Goal: Register for event/course

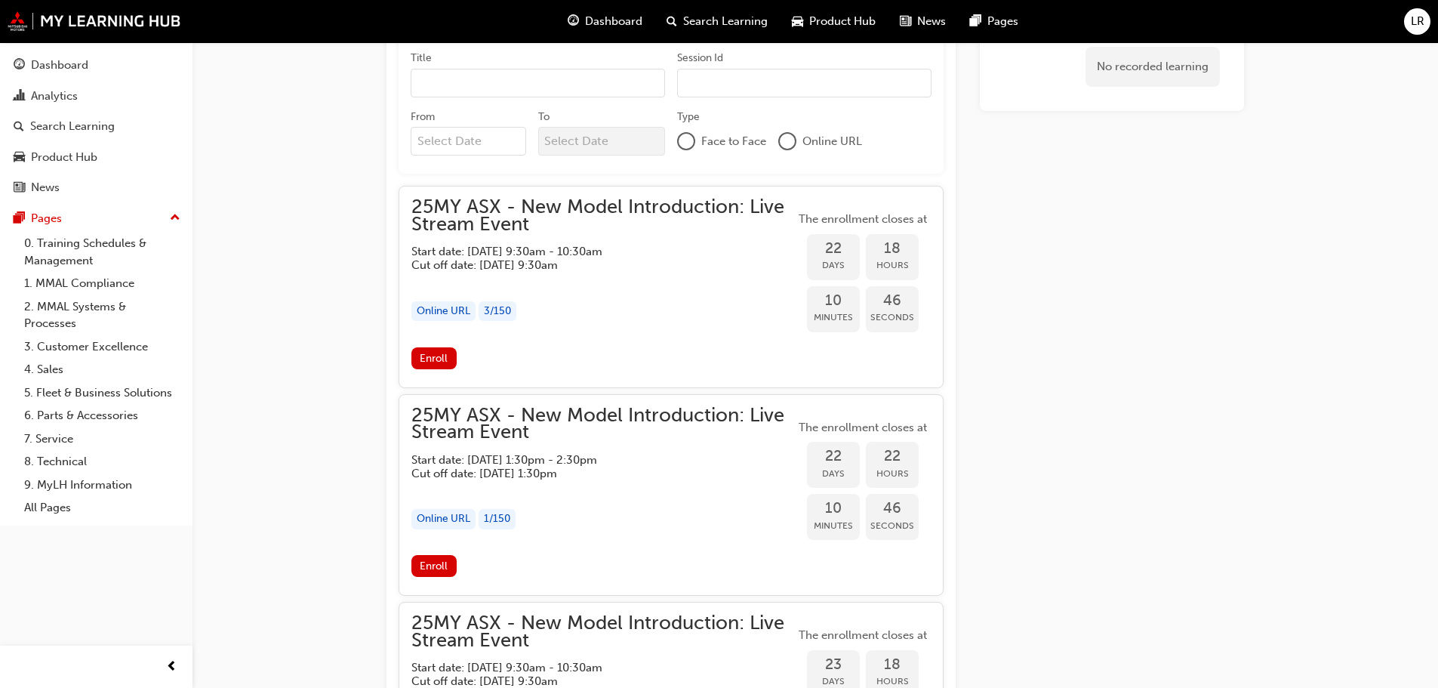
scroll to position [1329, 0]
click at [429, 362] on span "Enroll" at bounding box center [434, 359] width 28 height 13
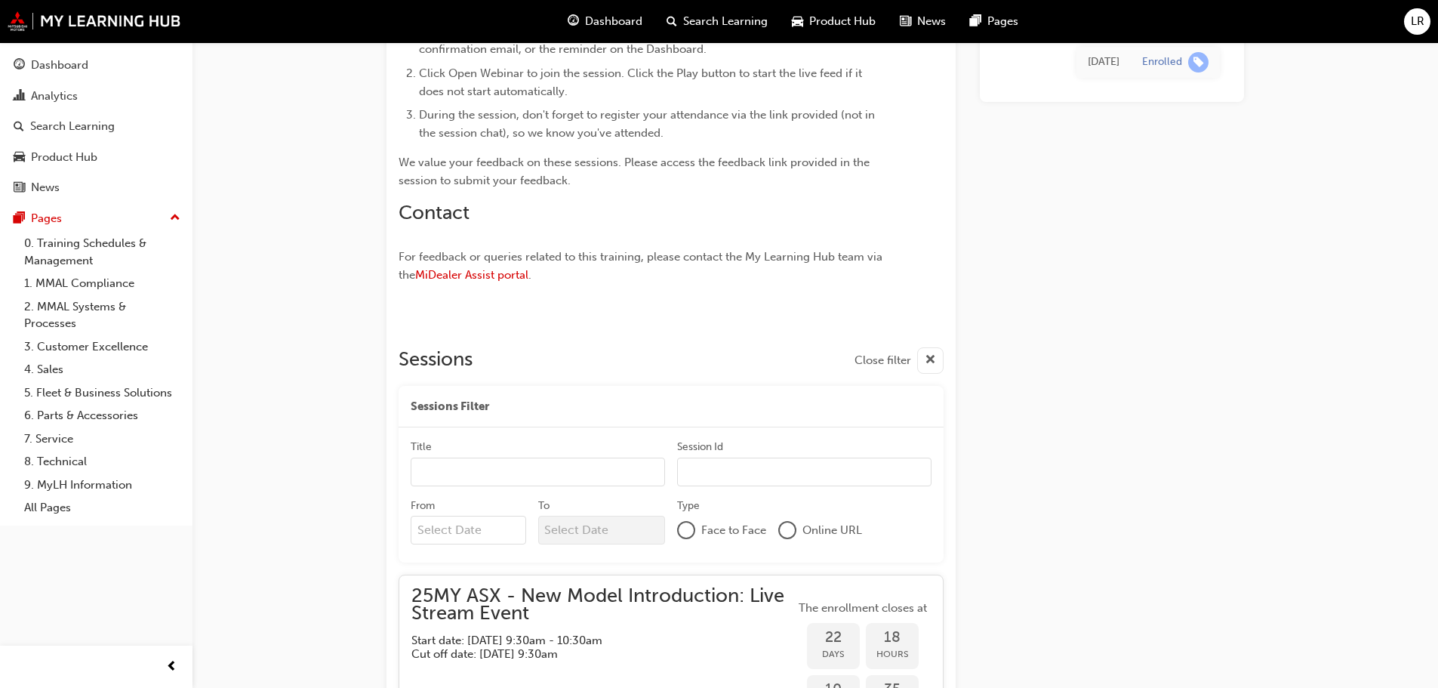
scroll to position [950, 0]
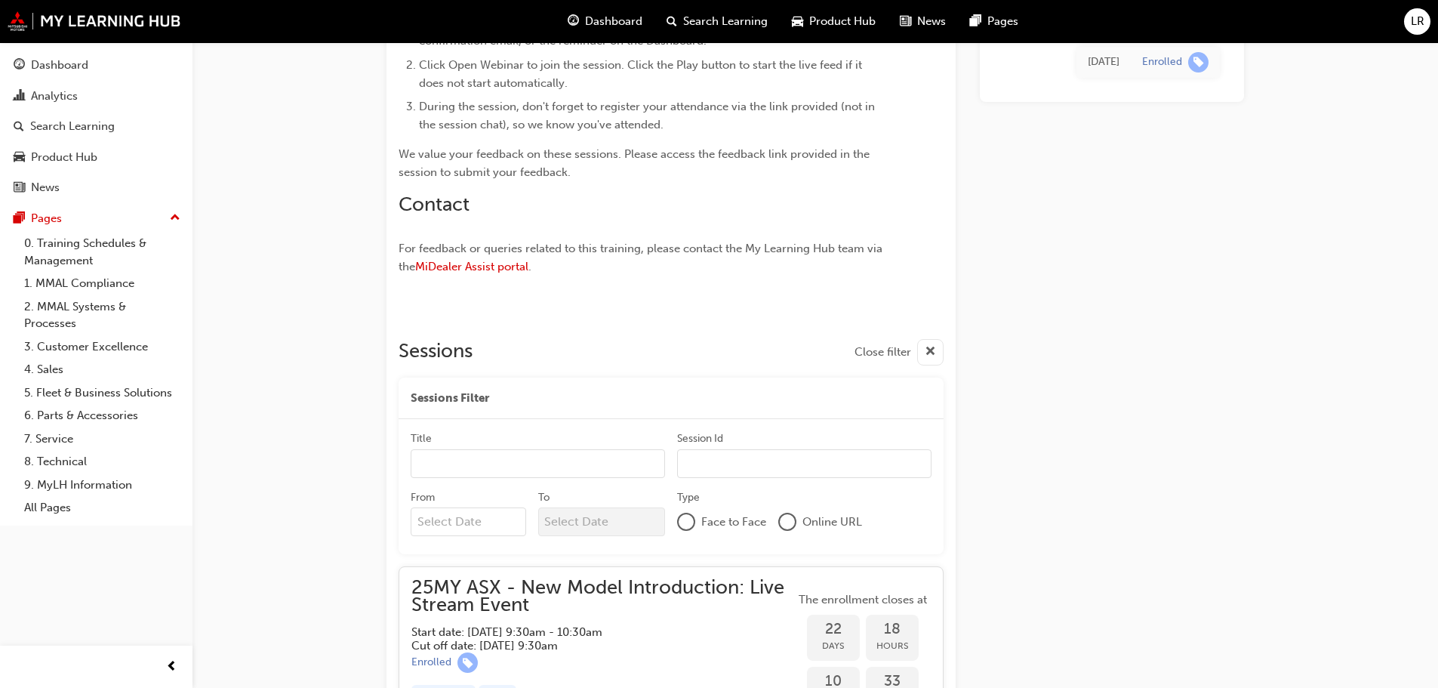
click at [503, 459] on input "Title" at bounding box center [538, 463] width 254 height 29
click at [717, 462] on input "Session Id" at bounding box center [804, 463] width 254 height 29
click at [594, 464] on input "Title" at bounding box center [538, 463] width 254 height 29
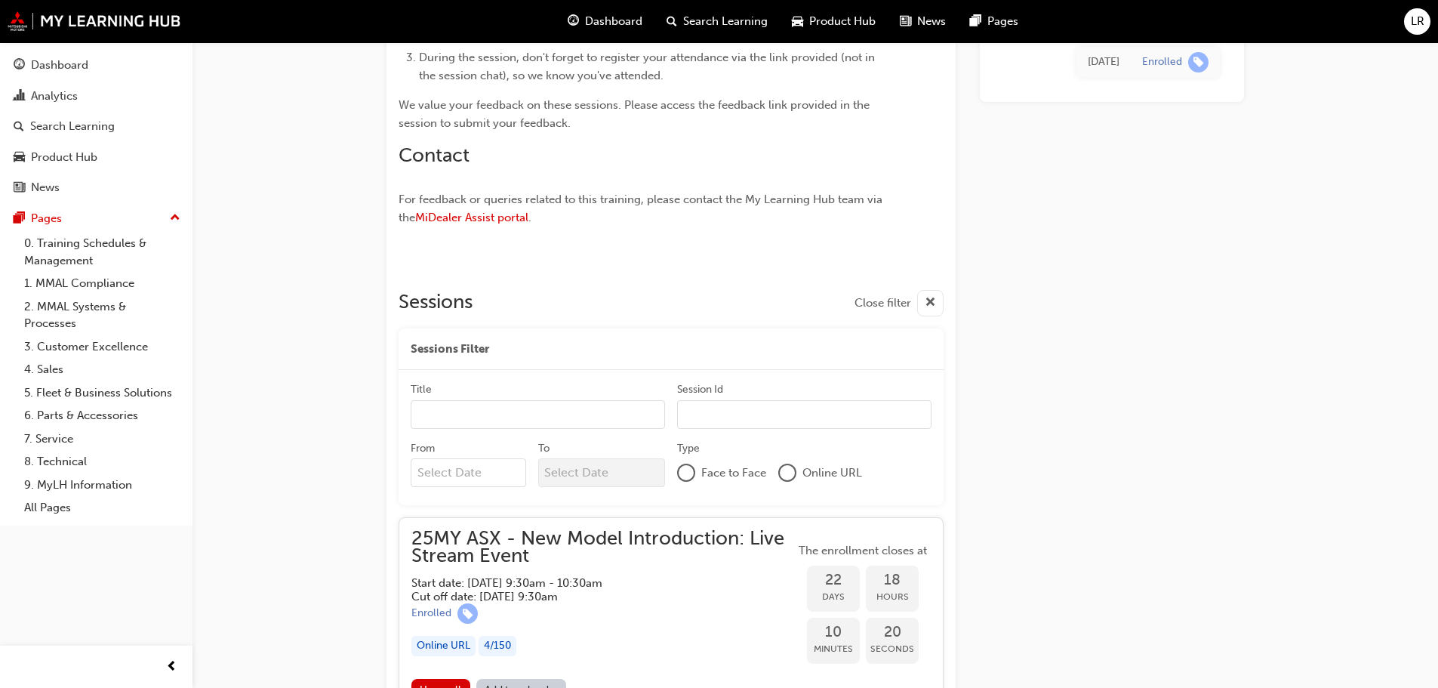
scroll to position [1026, 0]
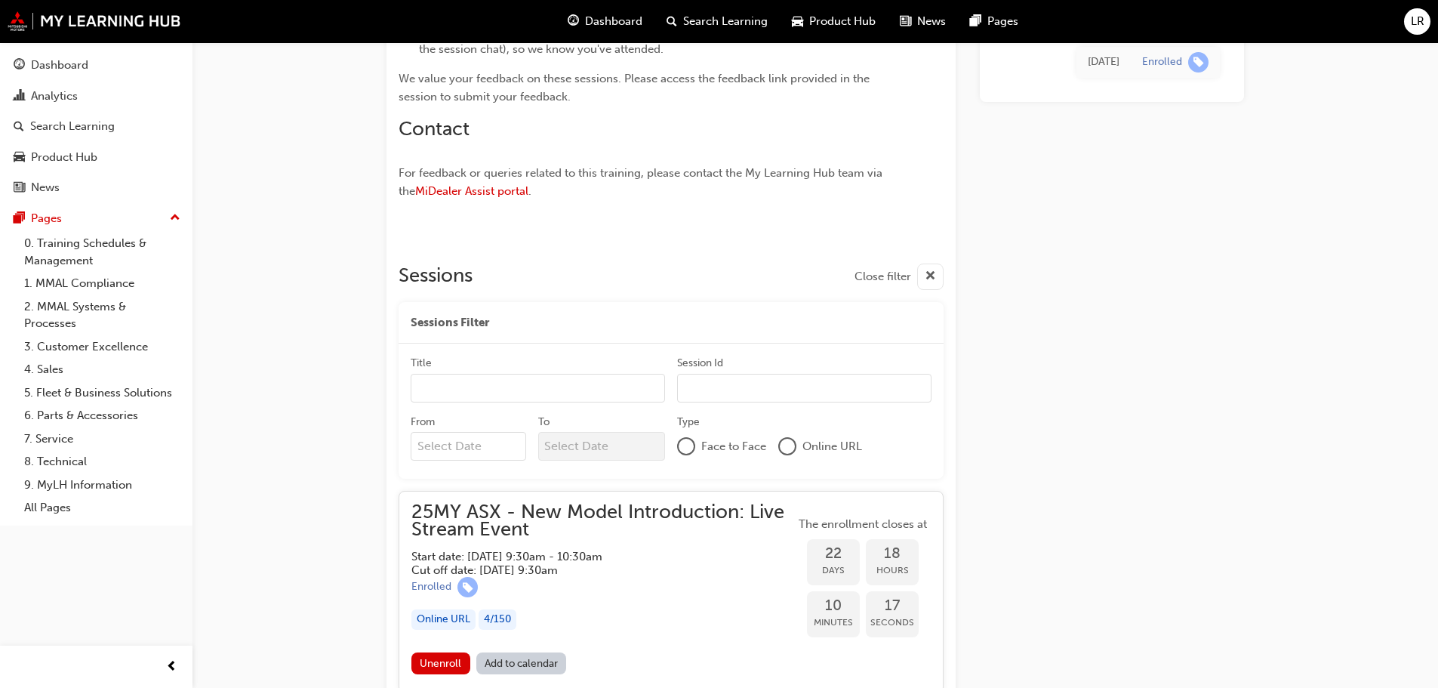
click at [529, 660] on link "Add to calendar" at bounding box center [521, 663] width 91 height 22
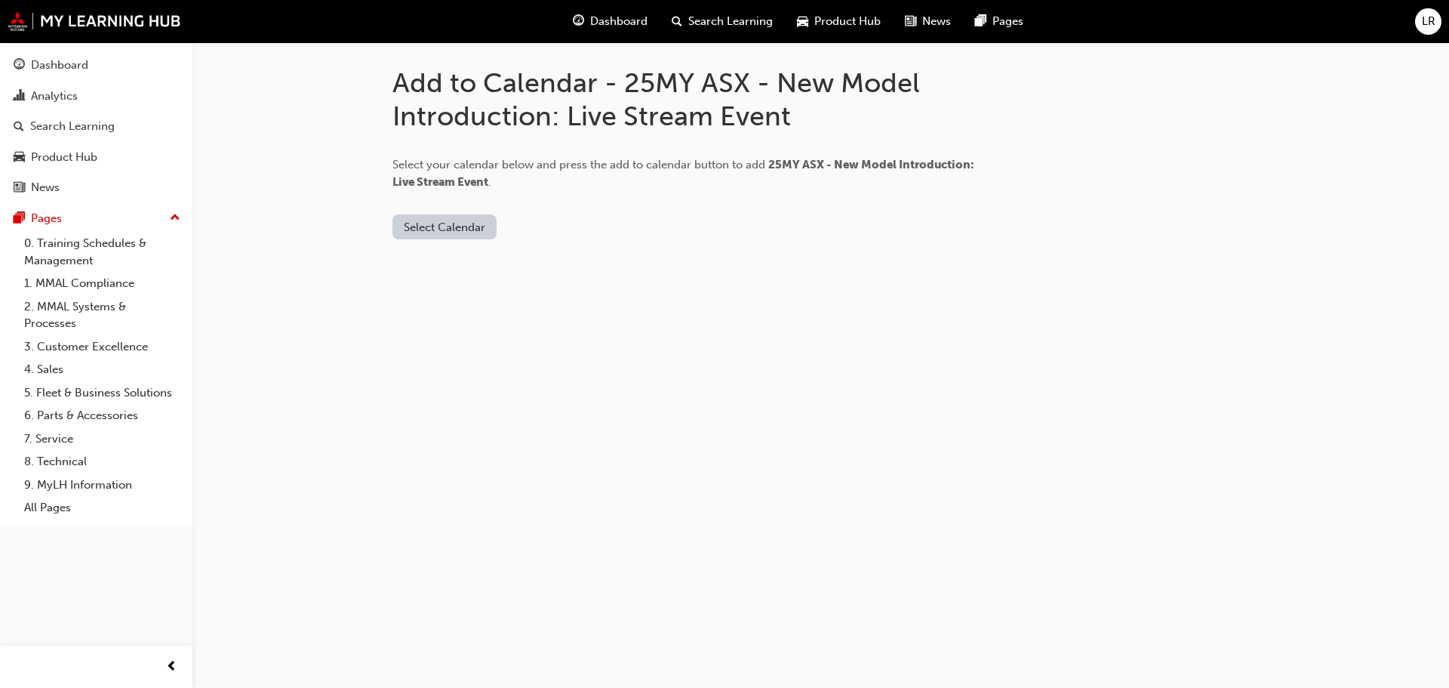
click at [417, 227] on button "Select Calendar" at bounding box center [445, 226] width 104 height 25
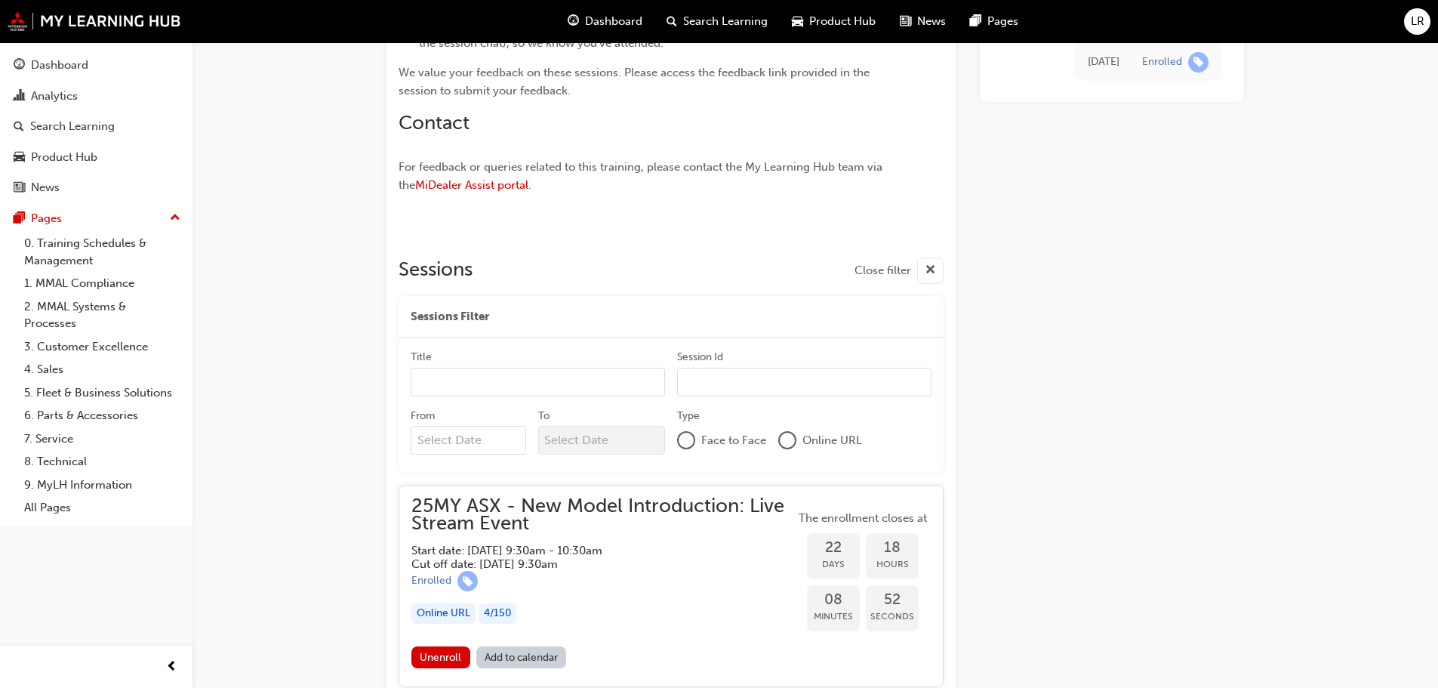
scroll to position [952, 0]
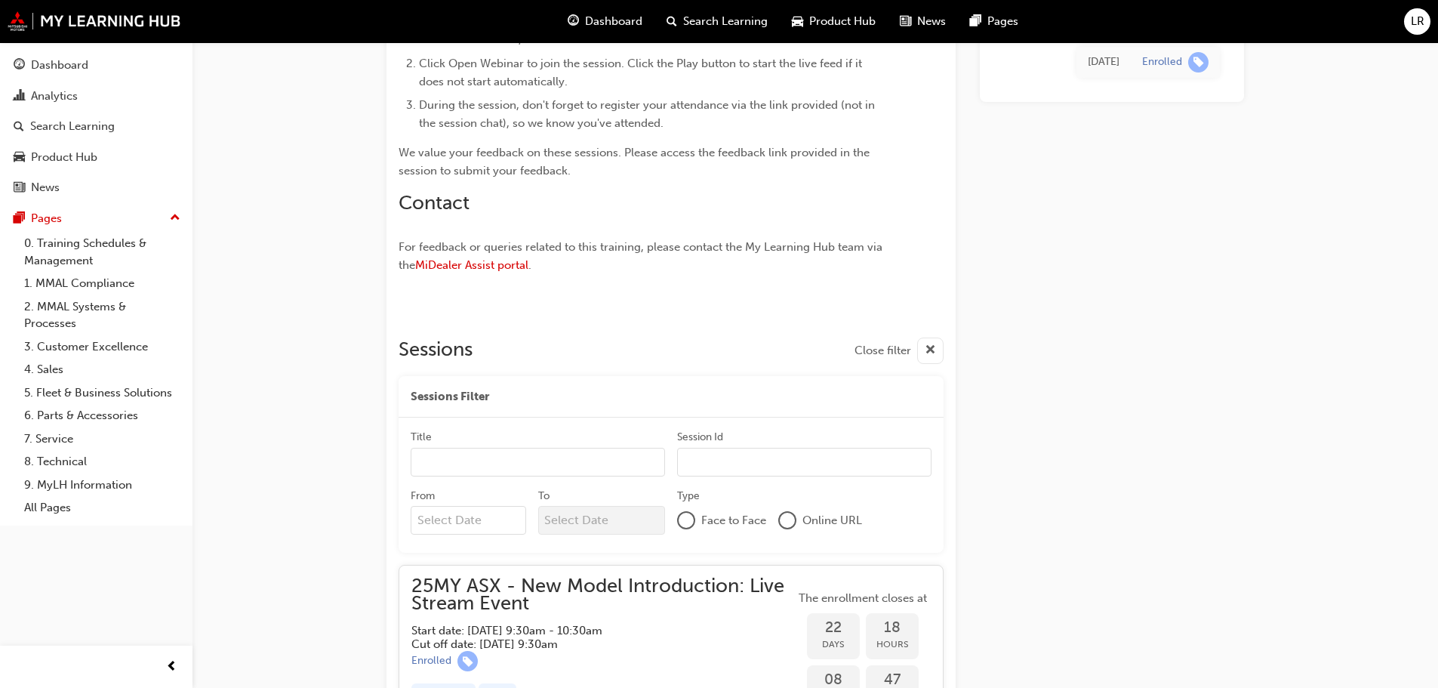
click at [929, 349] on span "cross-icon" at bounding box center [930, 350] width 11 height 19
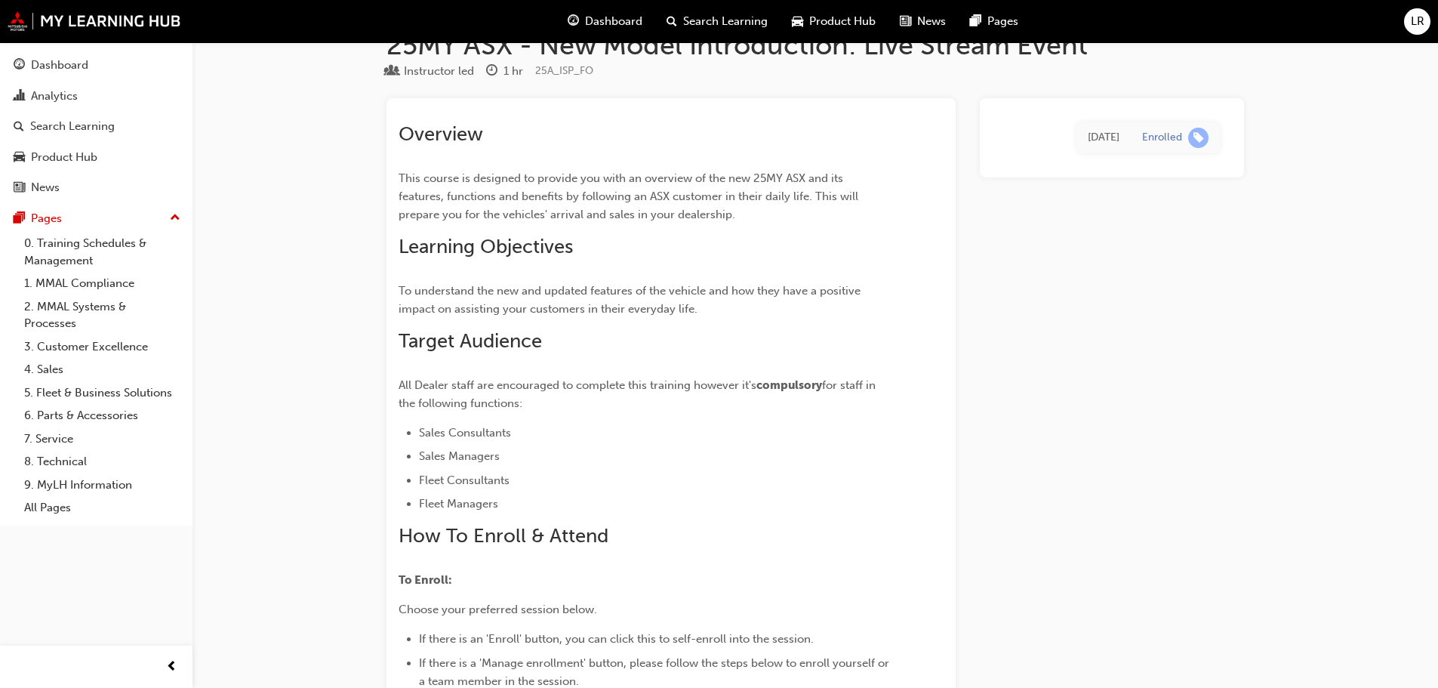
scroll to position [0, 0]
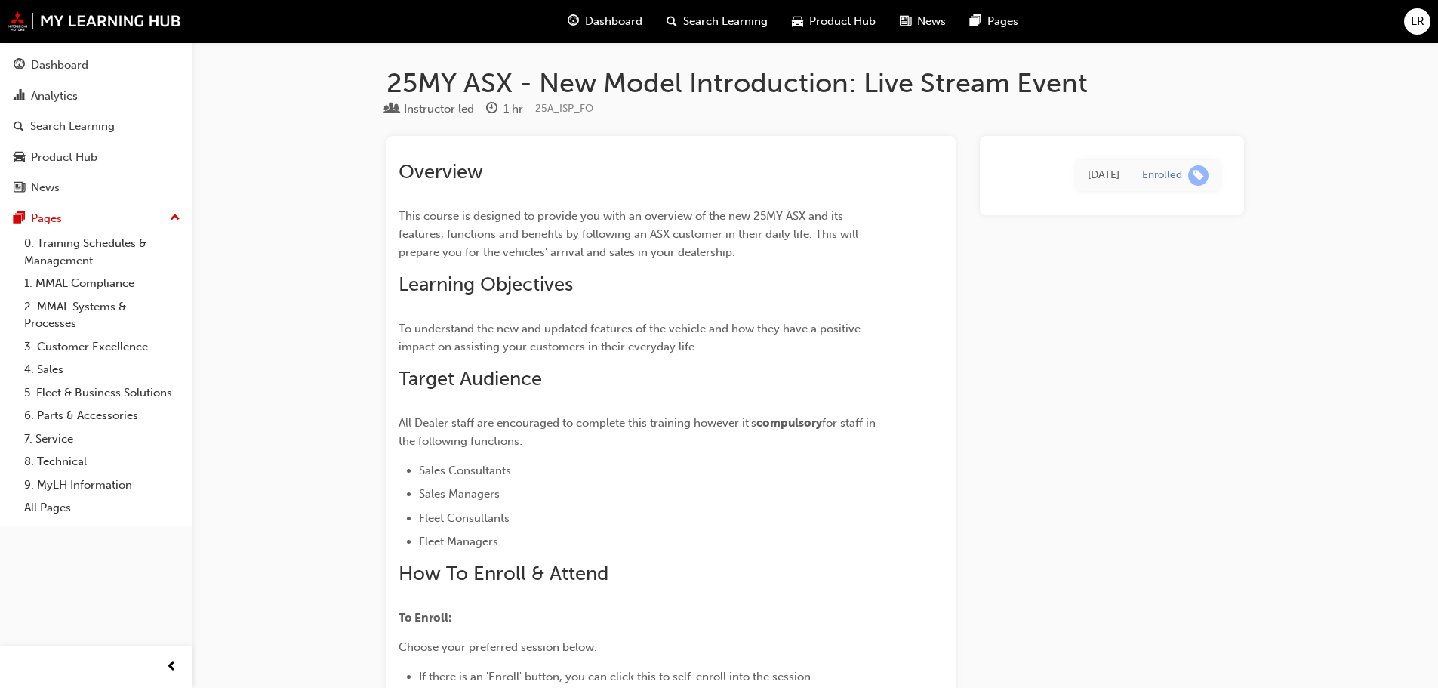
click at [616, 17] on span "Dashboard" at bounding box center [613, 21] width 57 height 17
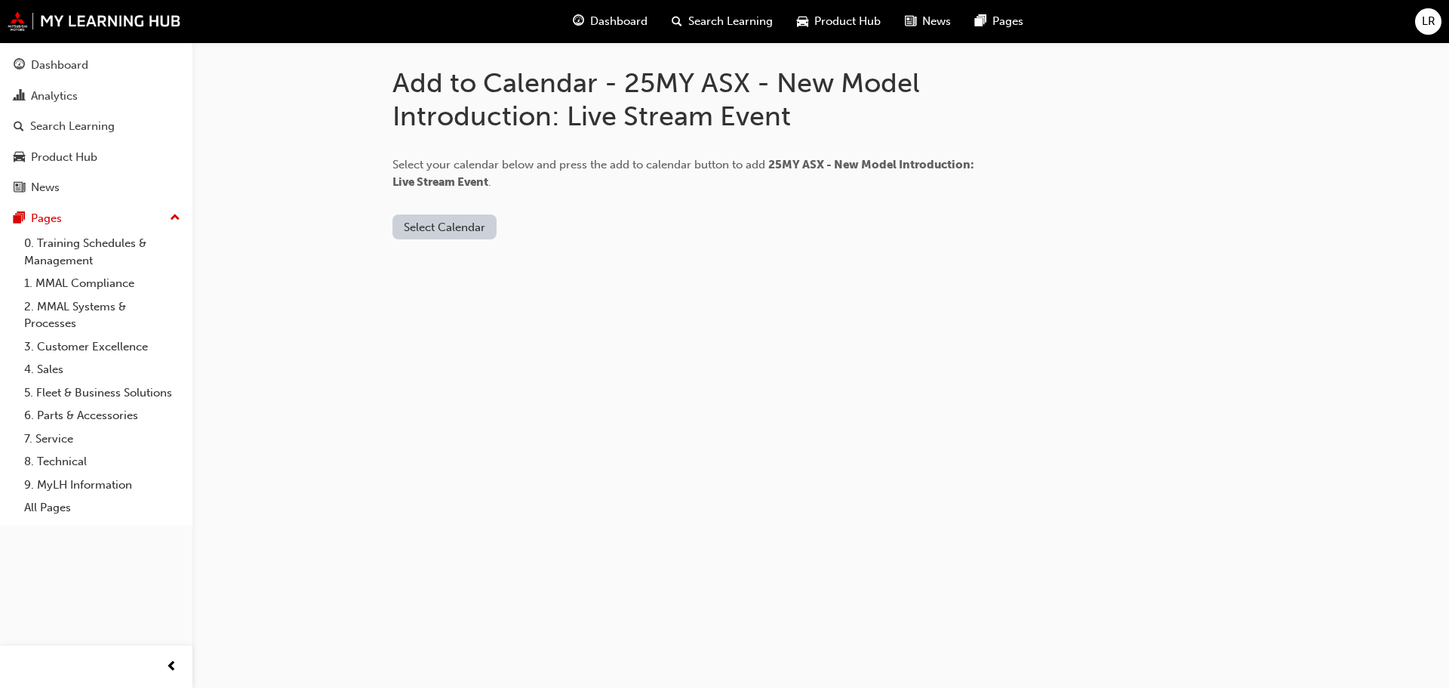
click at [438, 231] on button "Select Calendar" at bounding box center [445, 226] width 104 height 25
click at [451, 293] on div "Office 365" at bounding box center [427, 291] width 54 height 17
click at [539, 232] on button "Add to Calendar" at bounding box center [535, 226] width 107 height 25
click at [519, 231] on button "Add to Calendar" at bounding box center [535, 226] width 107 height 25
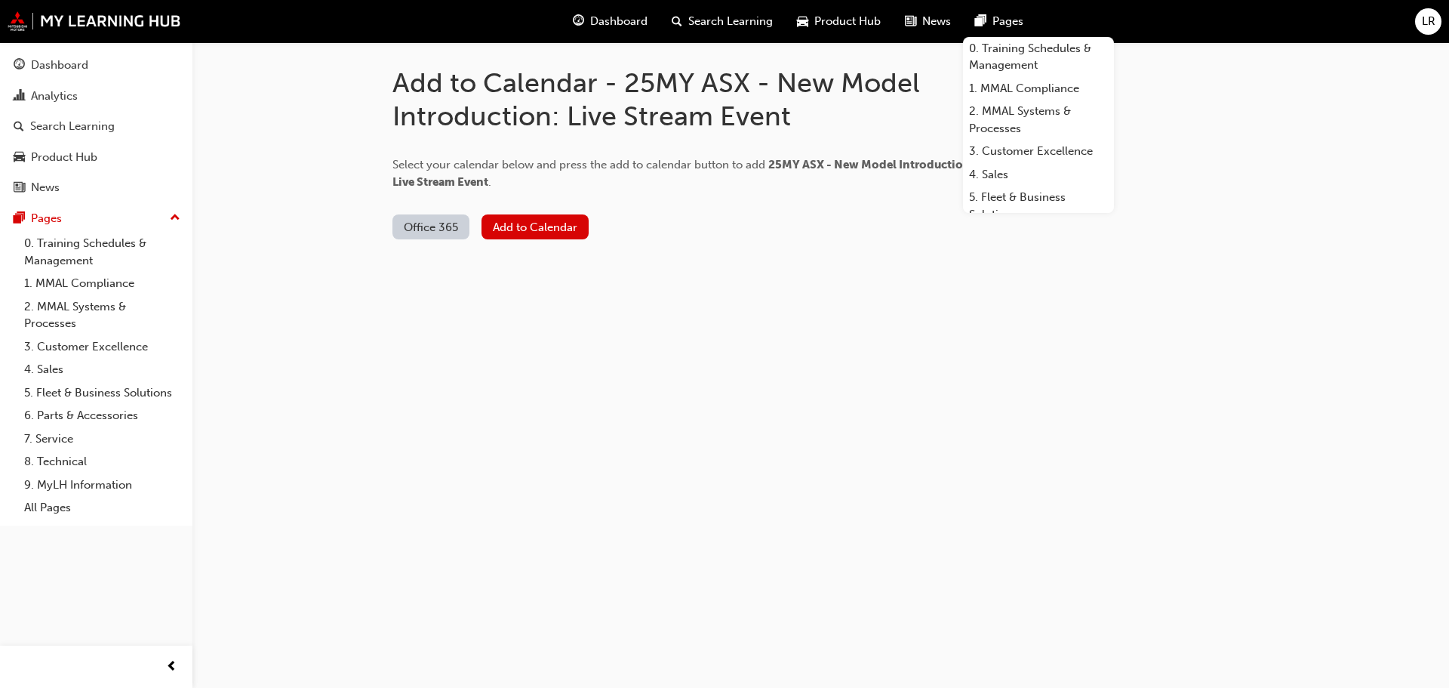
click at [447, 230] on button "Office 365" at bounding box center [431, 226] width 77 height 25
click at [444, 266] on div "[DOMAIN_NAME]" at bounding box center [432, 263] width 91 height 17
click at [565, 230] on button "Add to Calendar" at bounding box center [572, 226] width 107 height 25
click at [478, 233] on button "[DOMAIN_NAME]" at bounding box center [450, 226] width 114 height 25
click at [437, 285] on div "Office 365" at bounding box center [421, 291] width 54 height 17
